Goal: Transaction & Acquisition: Obtain resource

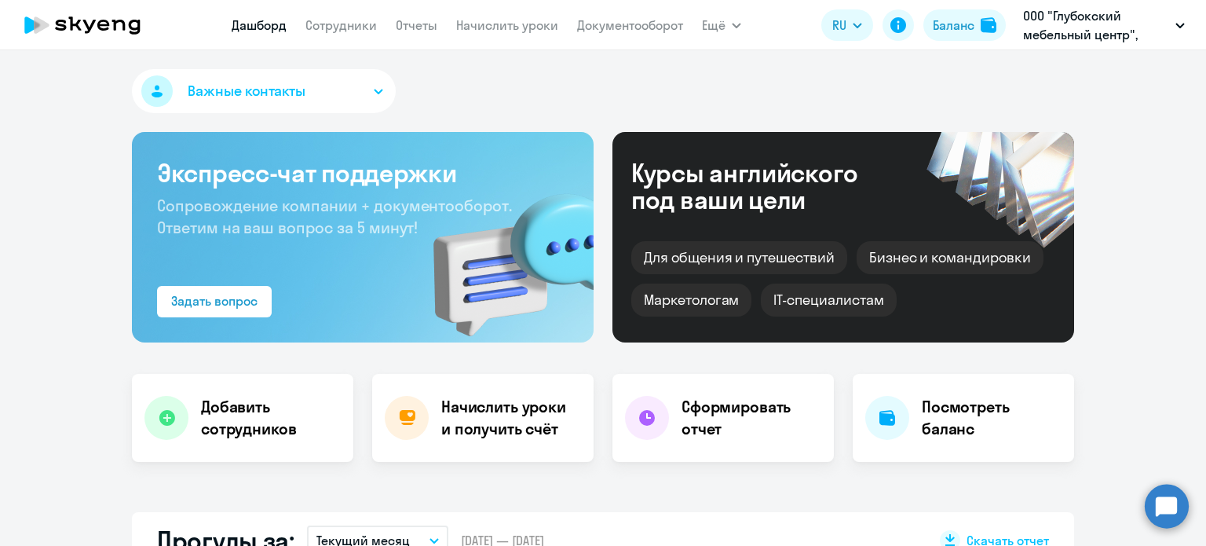
select select "30"
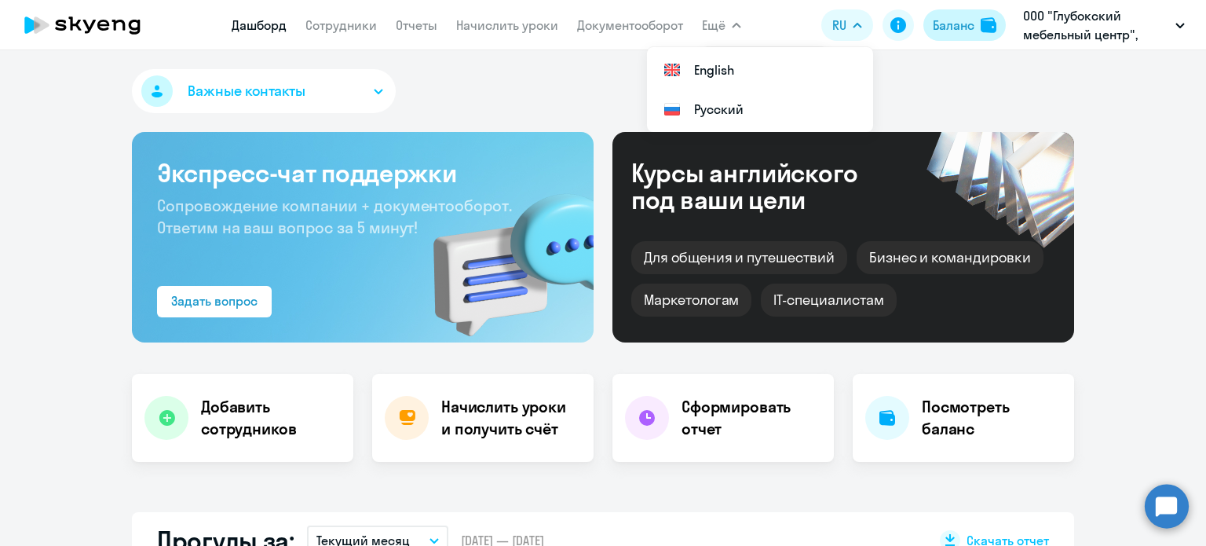
click at [959, 24] on div "Баланс" at bounding box center [954, 25] width 42 height 19
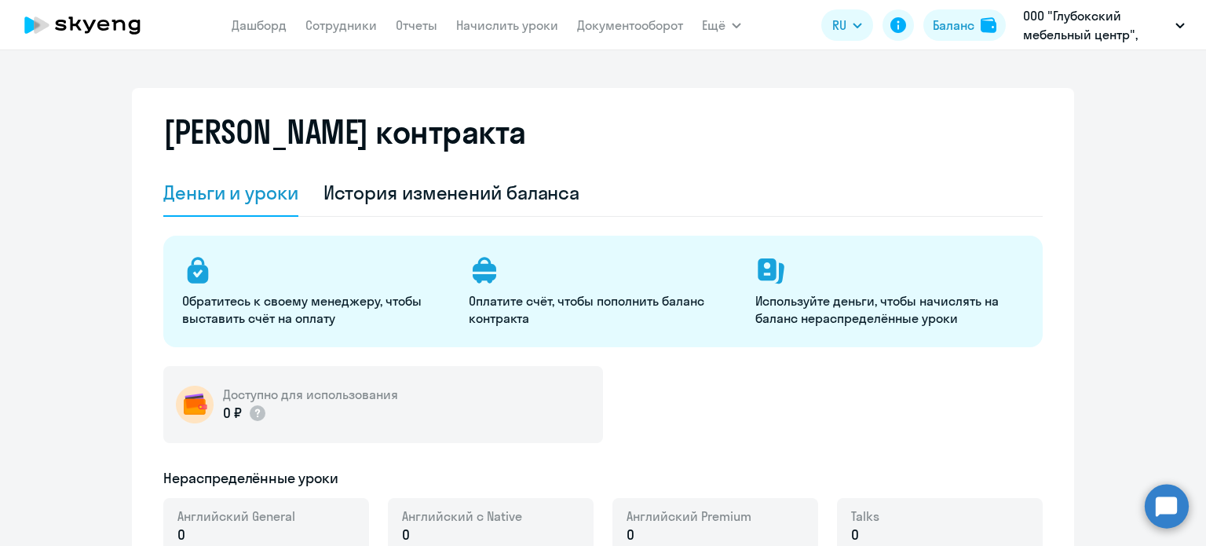
select select "english_adult_not_native_speaker"
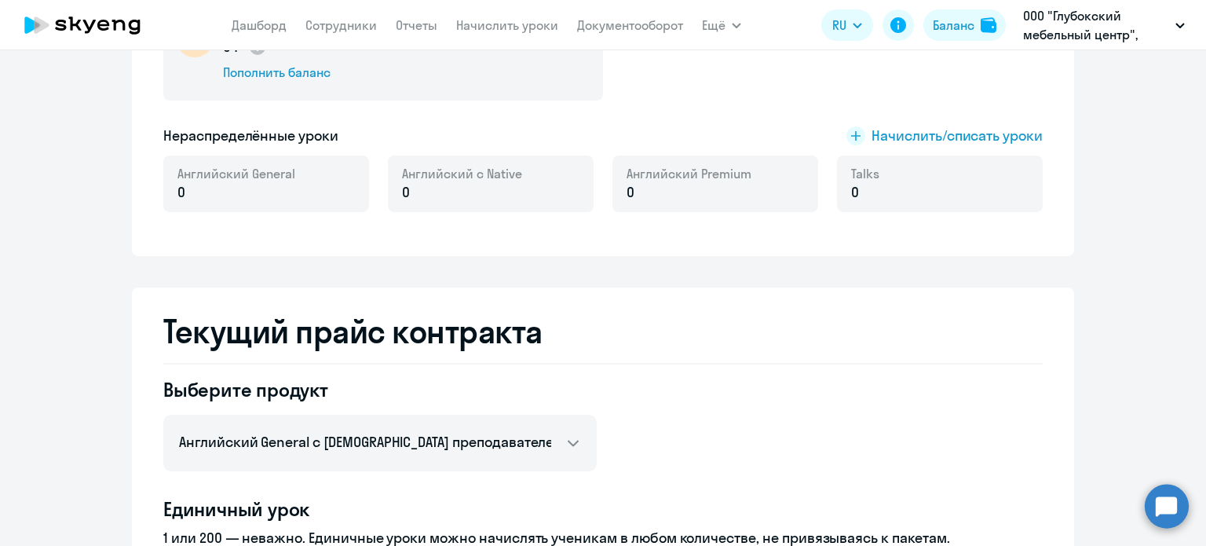
scroll to position [157, 0]
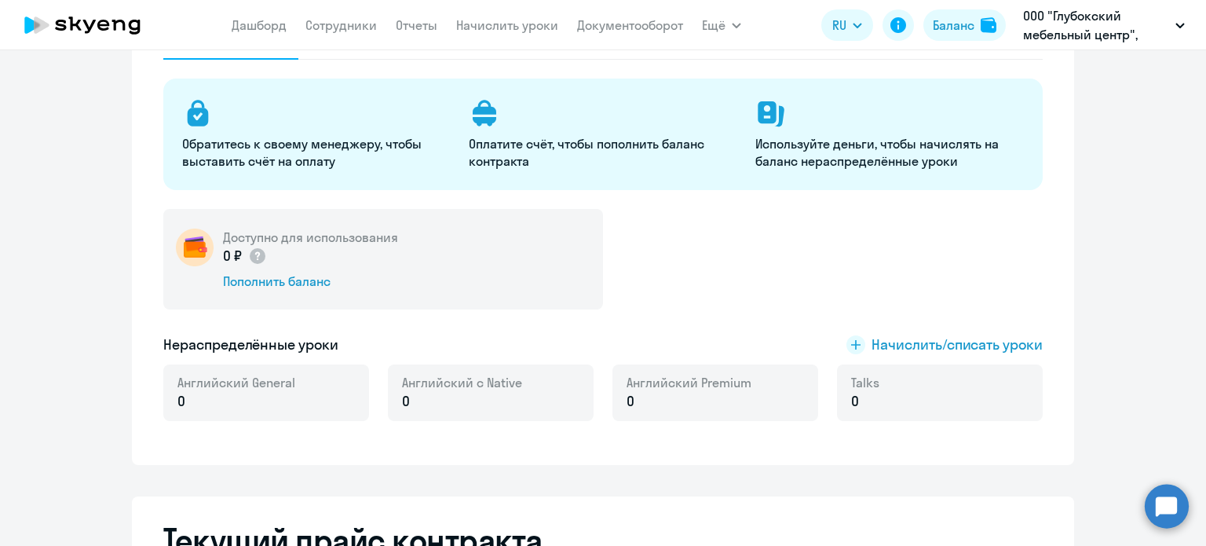
click at [358, 9] on app-header "Дашборд Сотрудники Отчеты Начислить уроки Документооборот Ещё Все продукты Дашб…" at bounding box center [603, 25] width 1206 height 50
click at [342, 34] on app-menu-item-link "Сотрудники" at bounding box center [340, 26] width 71 height 20
click at [364, 13] on nav "Дашборд Сотрудники Отчеты Начислить уроки Документооборот" at bounding box center [457, 24] width 451 height 31
click at [359, 20] on link "Сотрудники" at bounding box center [340, 25] width 71 height 16
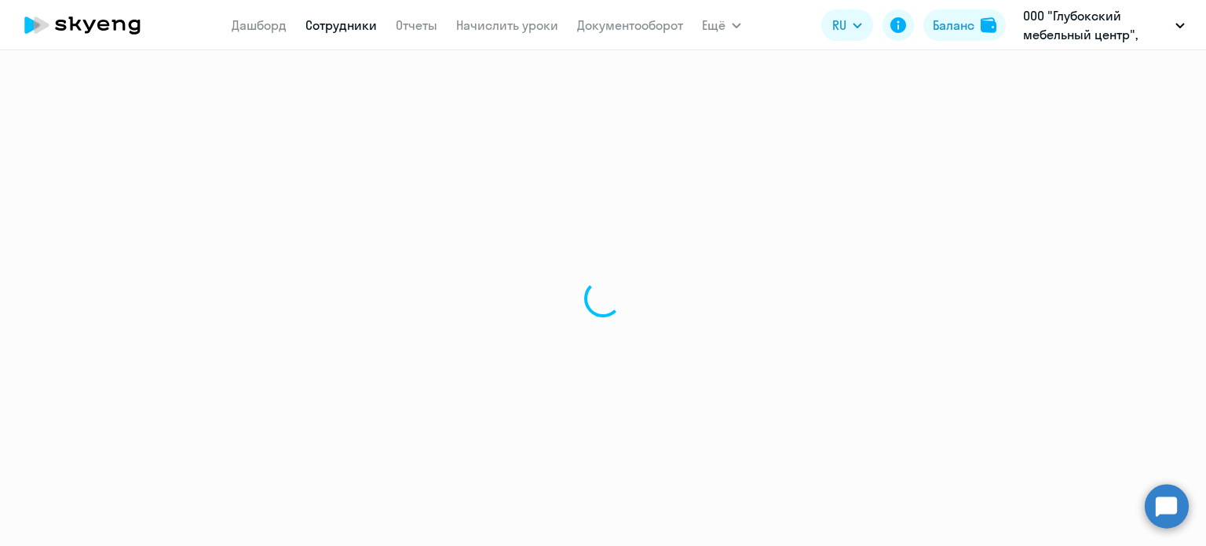
select select "30"
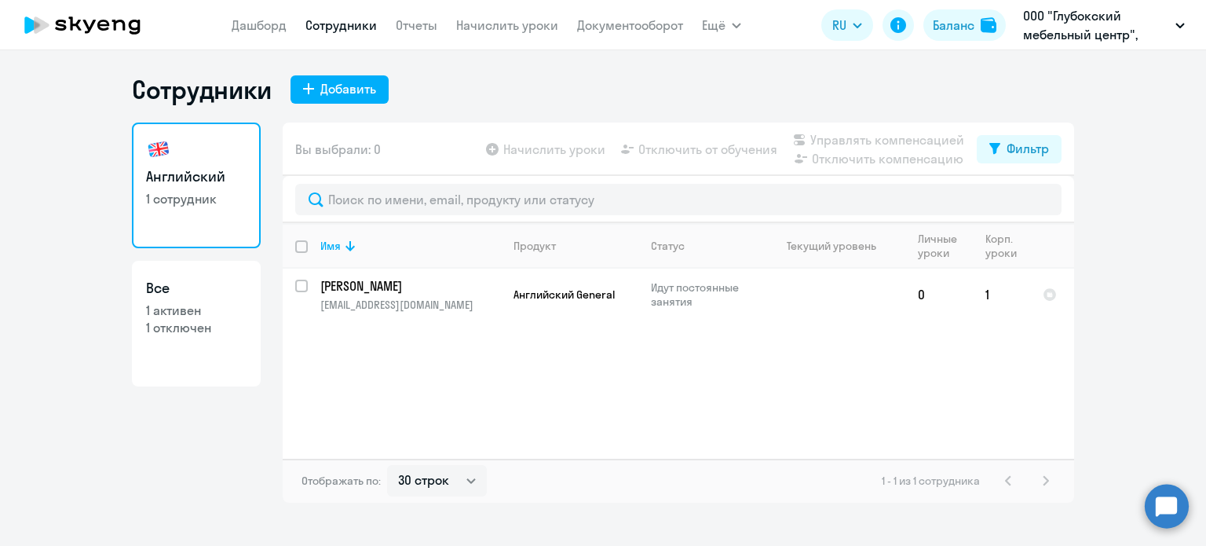
select select "30"
click at [948, 39] on button "Баланс" at bounding box center [964, 24] width 82 height 31
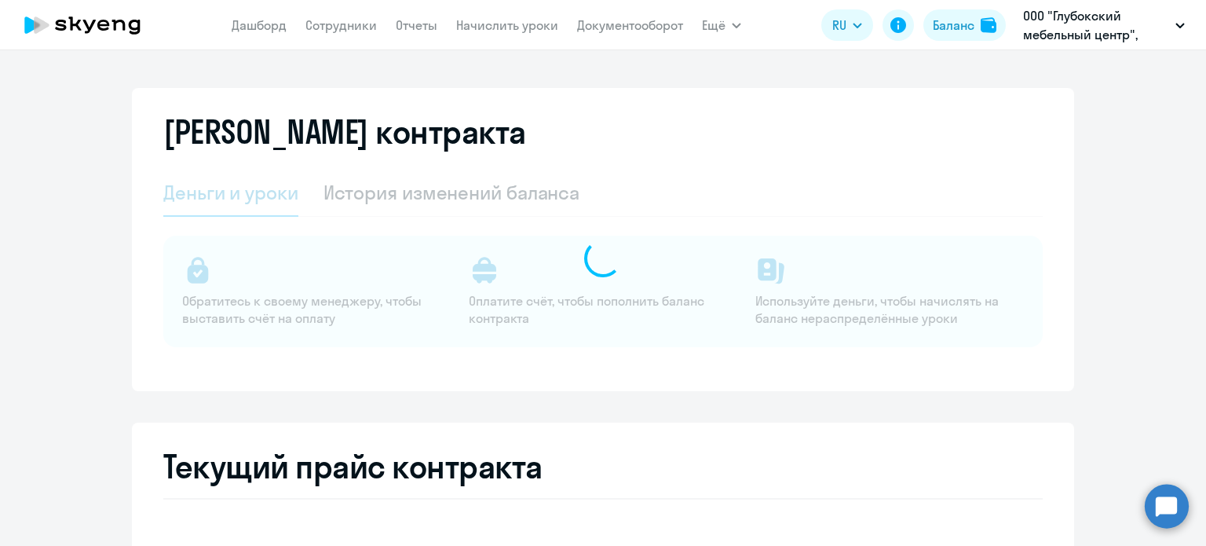
select select "english_adult_not_native_speaker"
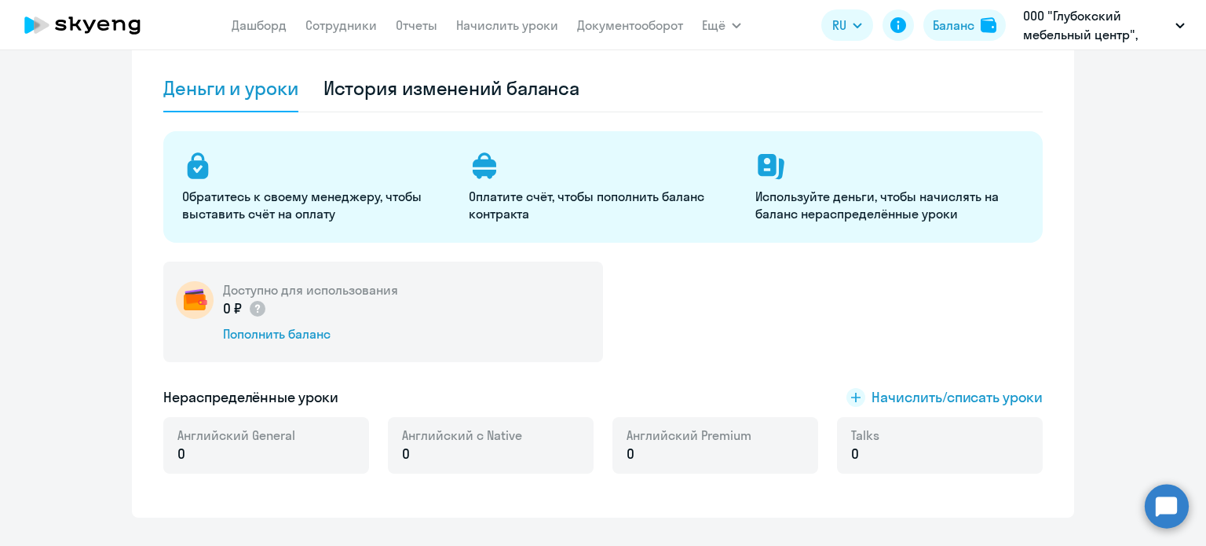
scroll to position [236, 0]
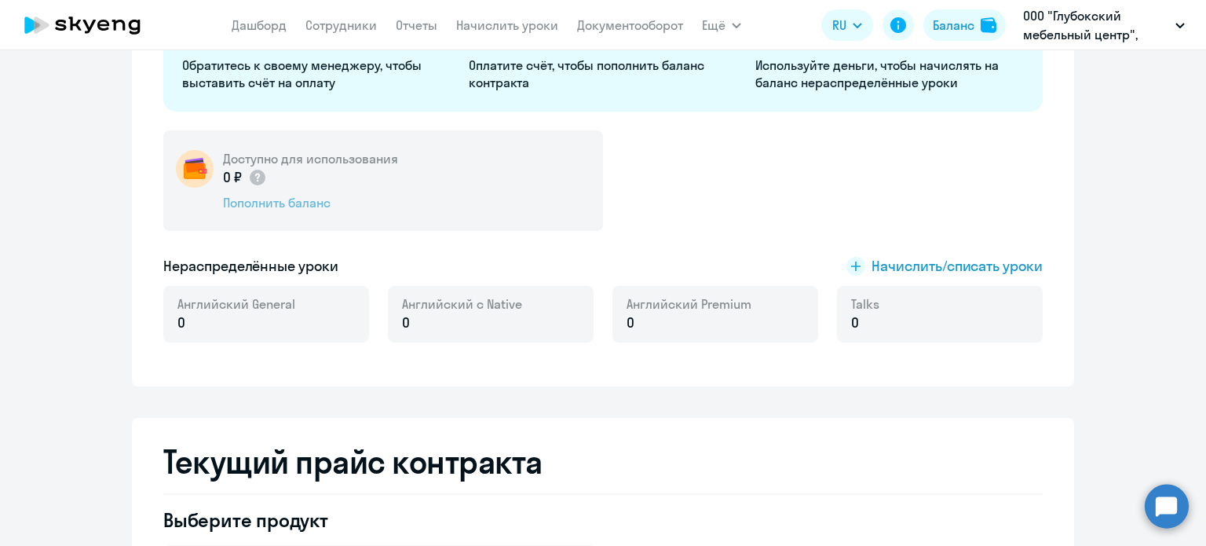
click at [306, 206] on div "Пополнить баланс" at bounding box center [310, 202] width 175 height 17
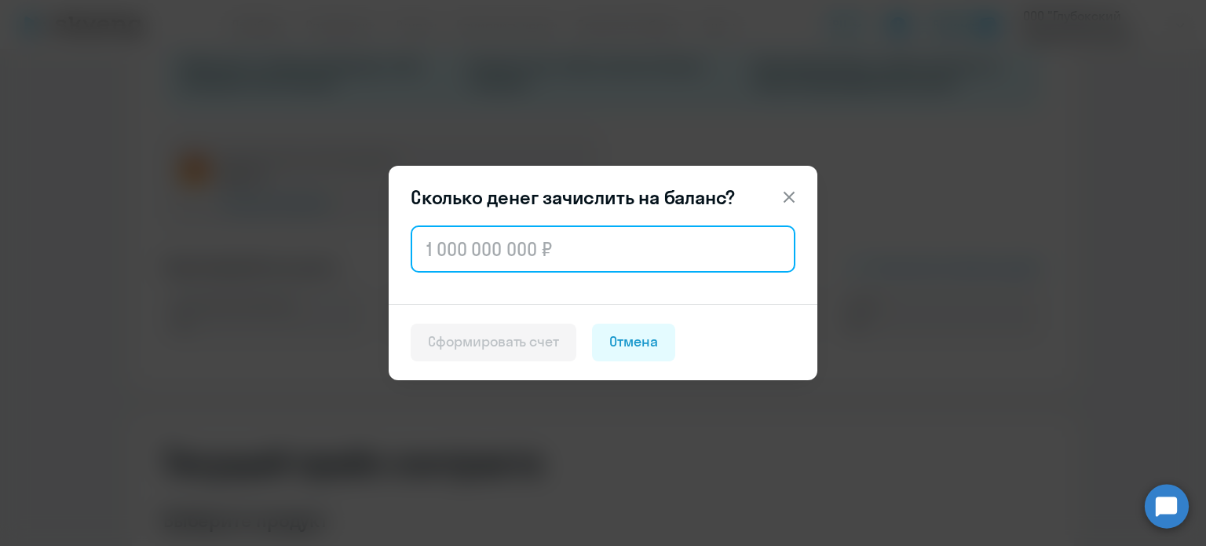
click at [514, 257] on input "text" at bounding box center [603, 248] width 385 height 47
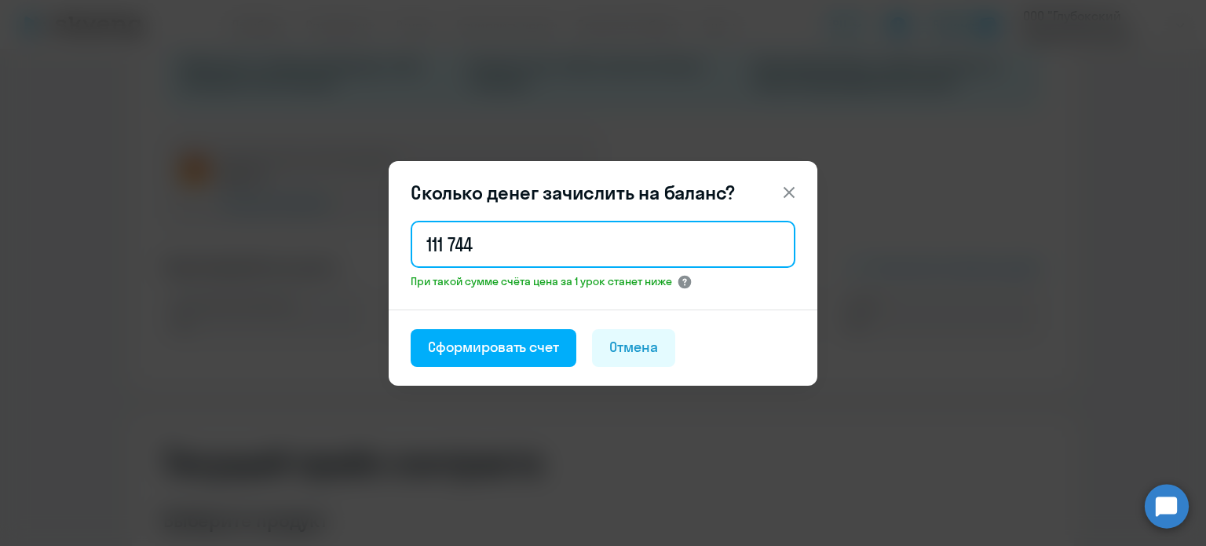
type input "111 744"
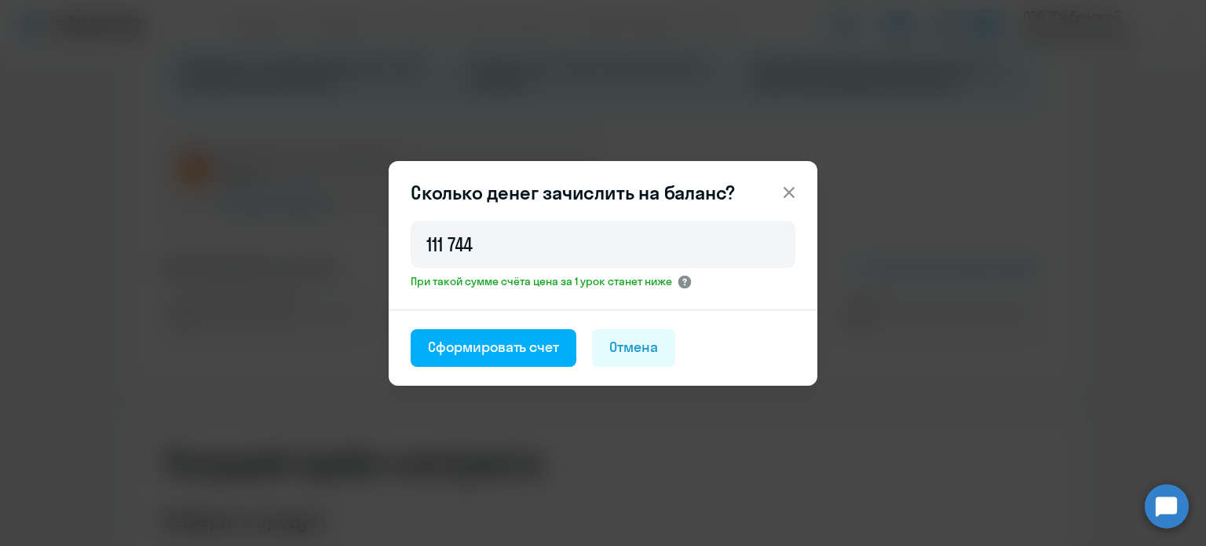
click at [690, 284] on circle at bounding box center [684, 281] width 13 height 13
click at [493, 342] on div "Сформировать счет" at bounding box center [493, 347] width 131 height 20
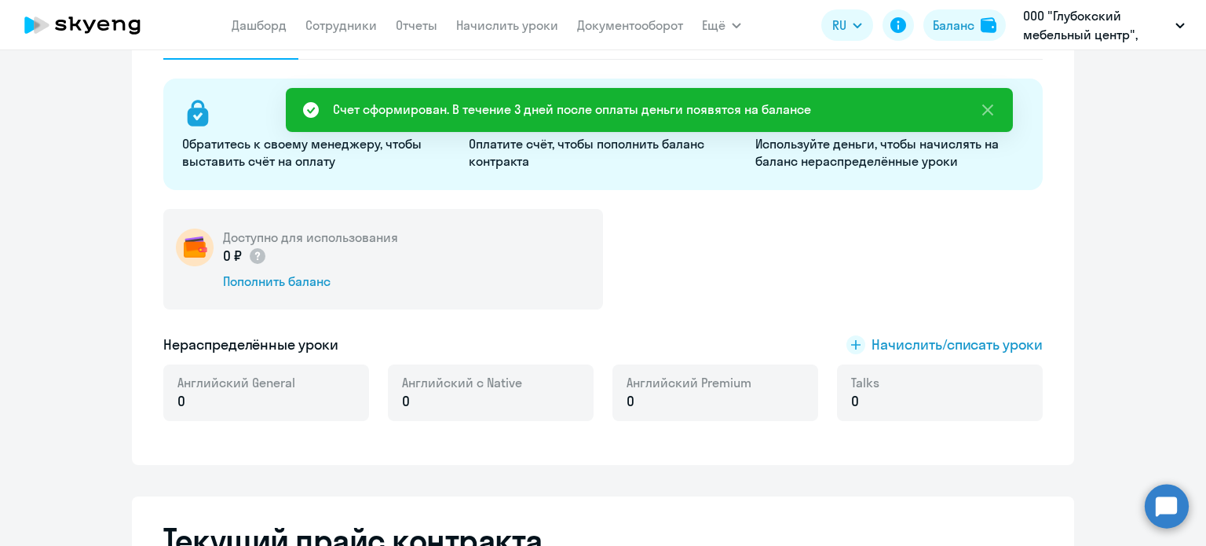
scroll to position [0, 0]
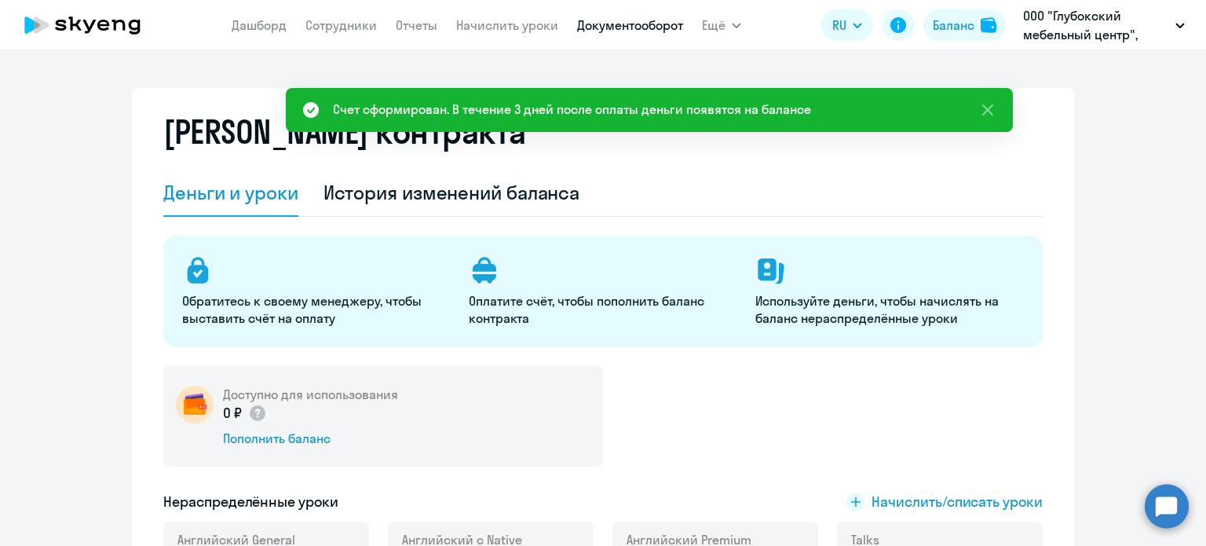
click at [623, 23] on link "Документооборот" at bounding box center [630, 25] width 106 height 16
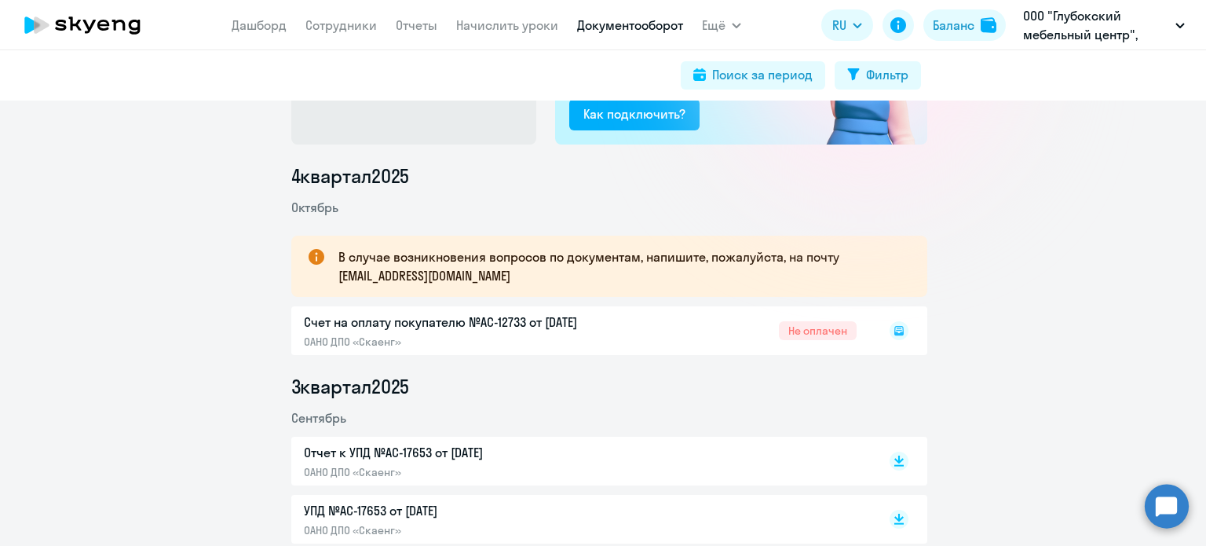
scroll to position [157, 0]
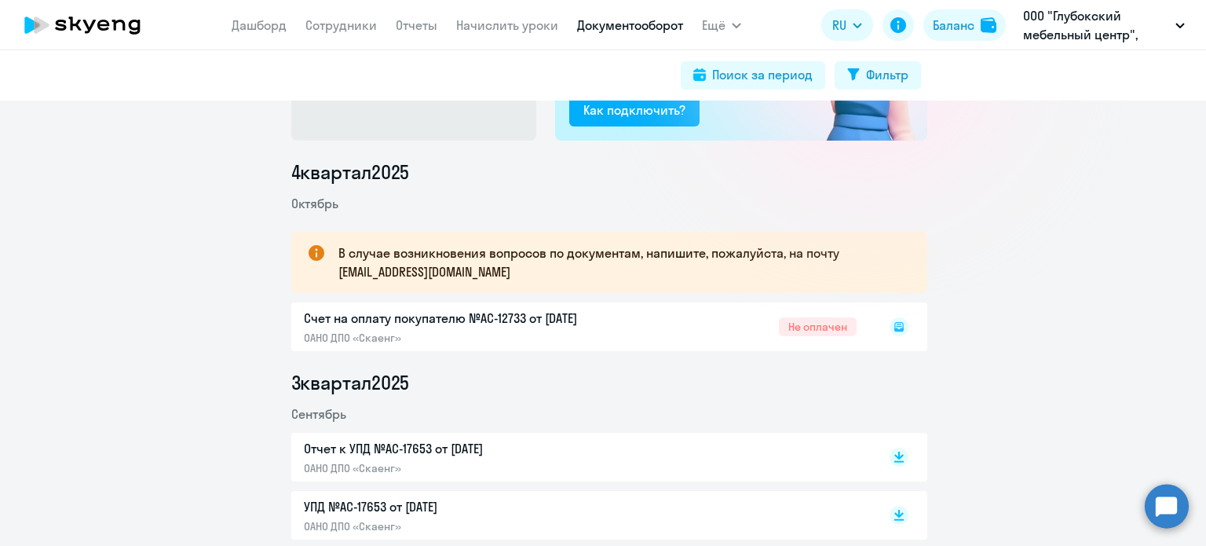
click at [582, 320] on div "Счет на оплату покупателю №AC-12733 от 06.10.2025 ОАНО ДПО «Скаенг» Не оплачен" at bounding box center [609, 326] width 636 height 49
click at [896, 330] on icon at bounding box center [898, 326] width 9 height 9
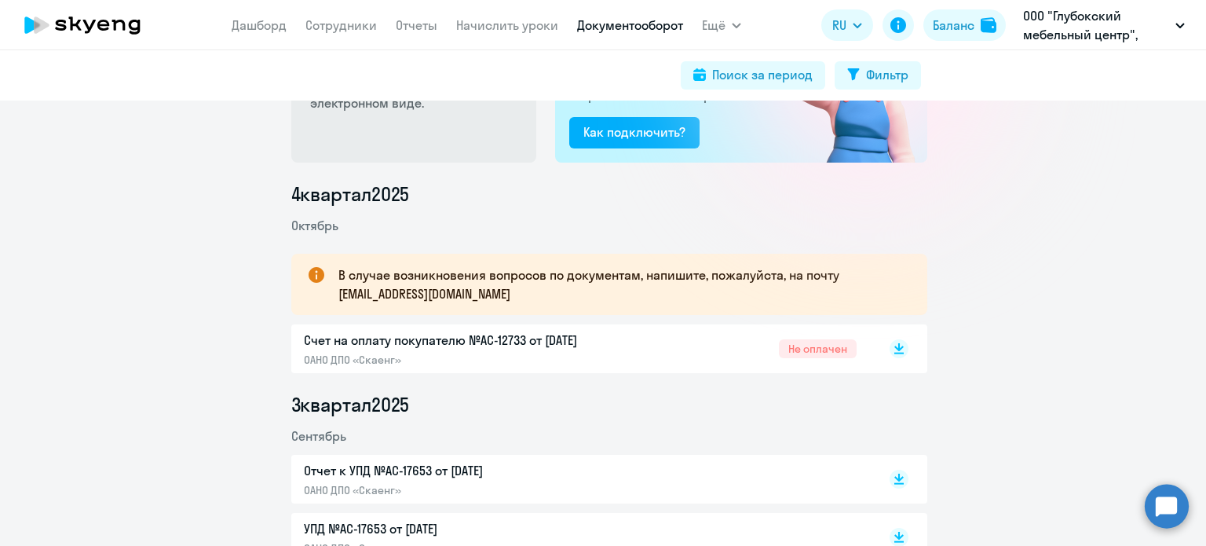
scroll to position [157, 0]
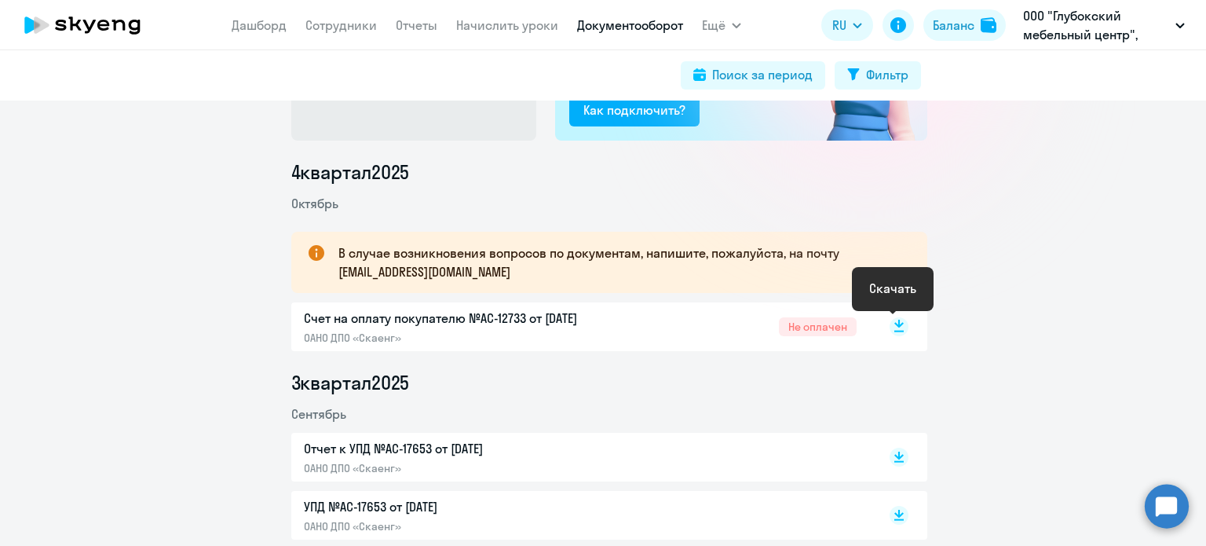
click at [897, 327] on rect at bounding box center [899, 326] width 19 height 19
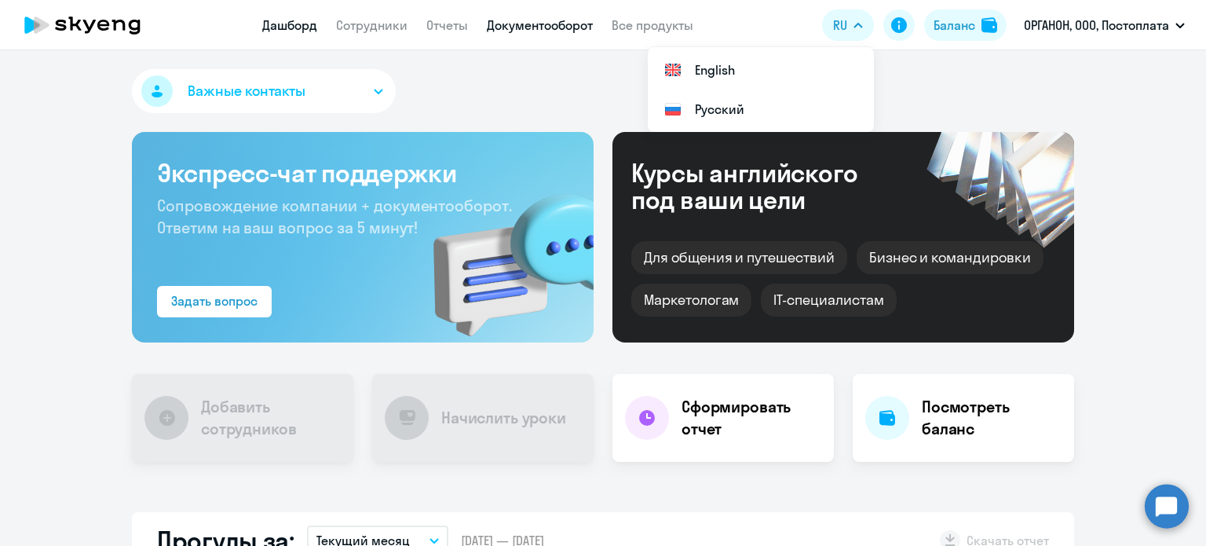
click at [537, 25] on link "Документооборот" at bounding box center [540, 25] width 106 height 16
